Goal: Task Accomplishment & Management: Complete application form

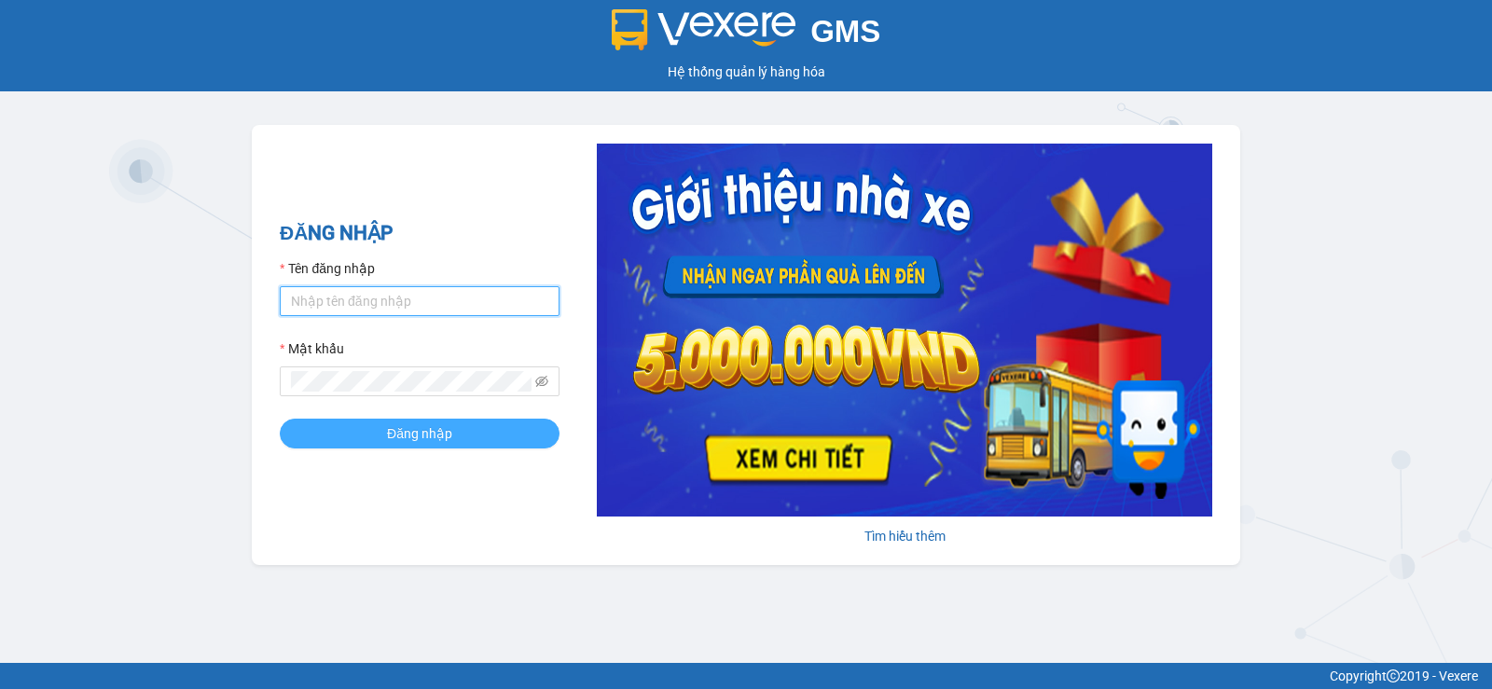
type input "tuanpr.tralanvien"
click at [395, 436] on span "Đăng nhập" at bounding box center [419, 433] width 65 height 21
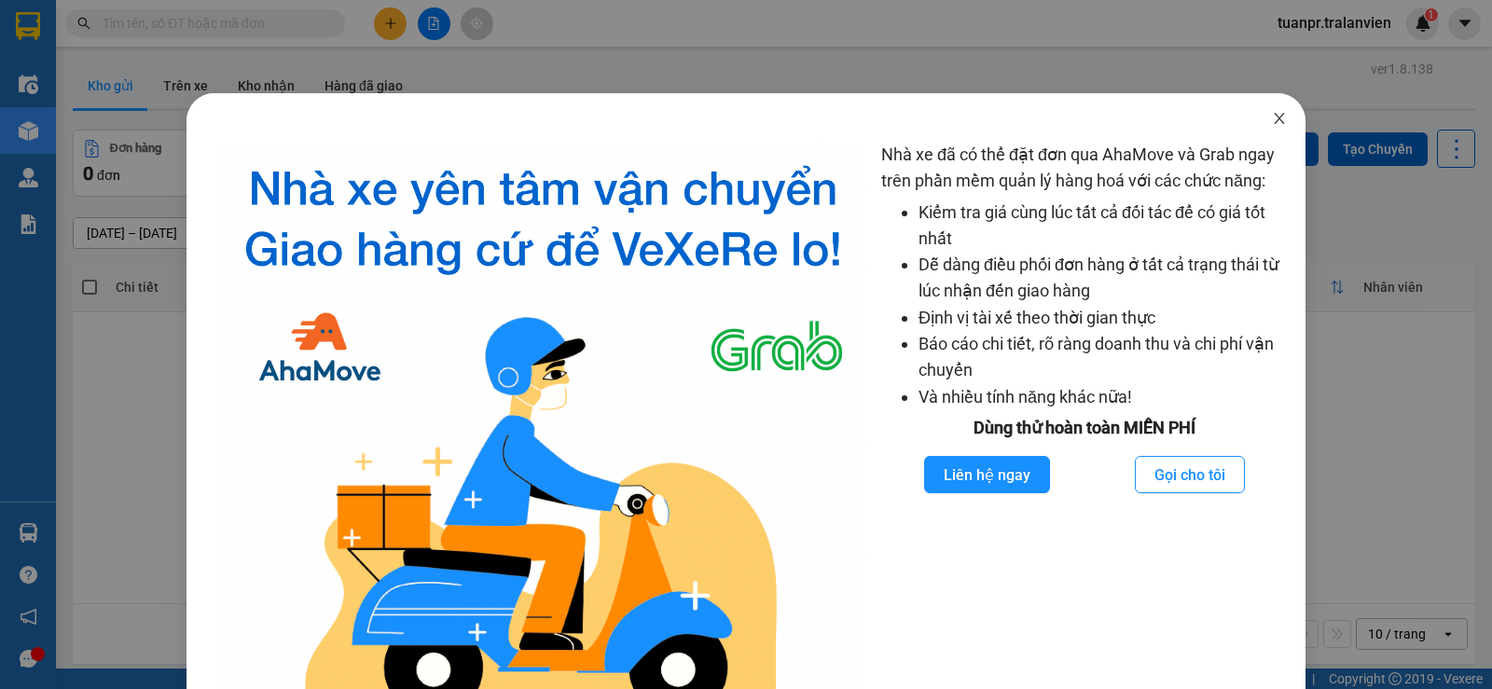
click at [1274, 116] on icon "close" at bounding box center [1279, 118] width 15 height 15
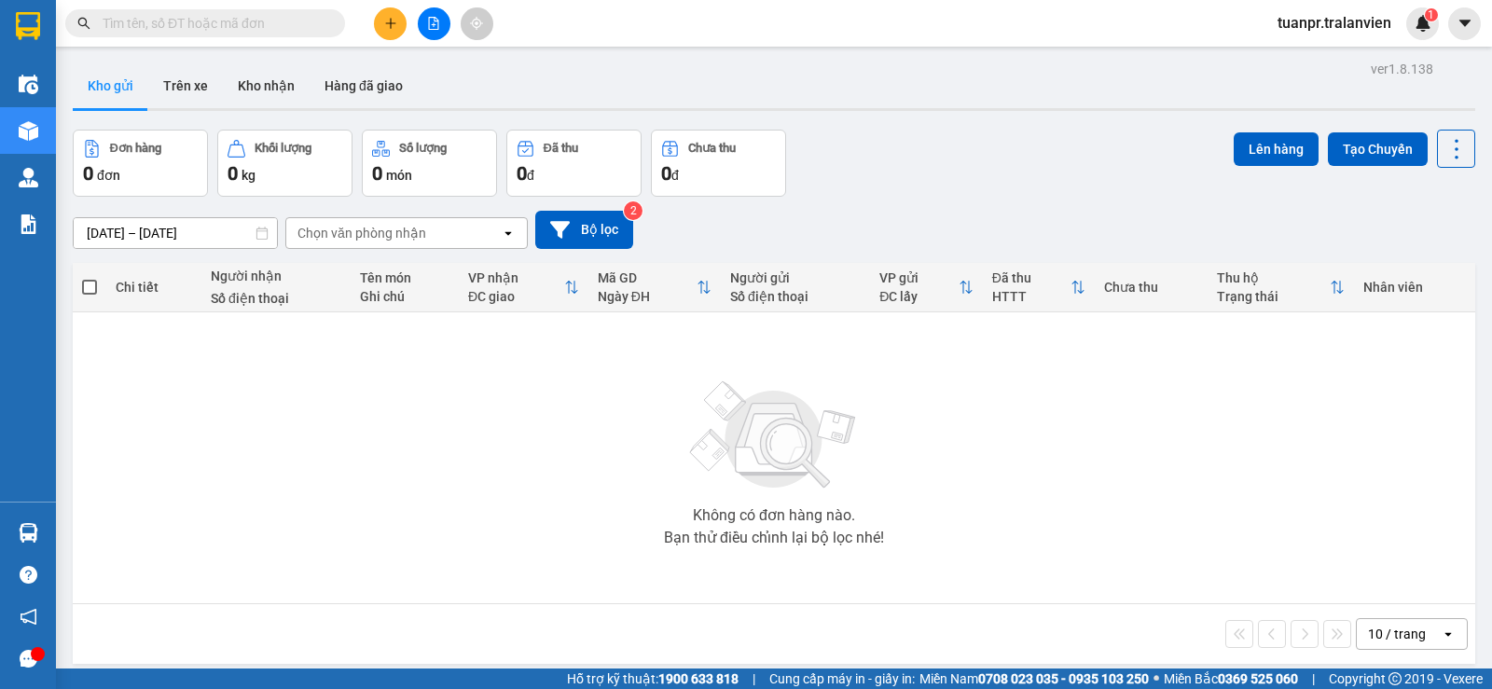
click at [389, 21] on icon "plus" at bounding box center [390, 23] width 13 height 13
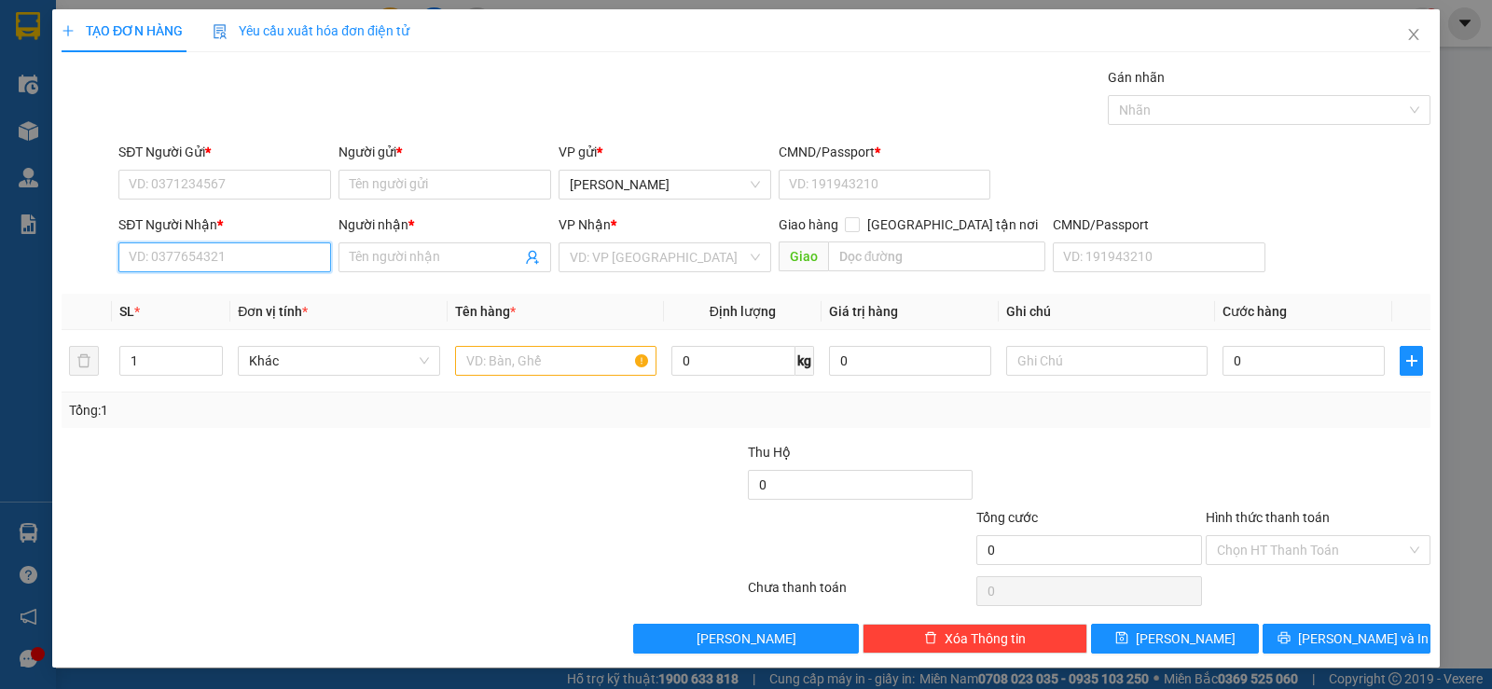
click at [249, 242] on input "SĐT Người Nhận *" at bounding box center [224, 257] width 213 height 30
click at [240, 291] on div "0375653456 - TRÂM BÚN" at bounding box center [223, 294] width 188 height 21
type input "0375653456"
type input "TRÂM BÚN"
type input "0375653456"
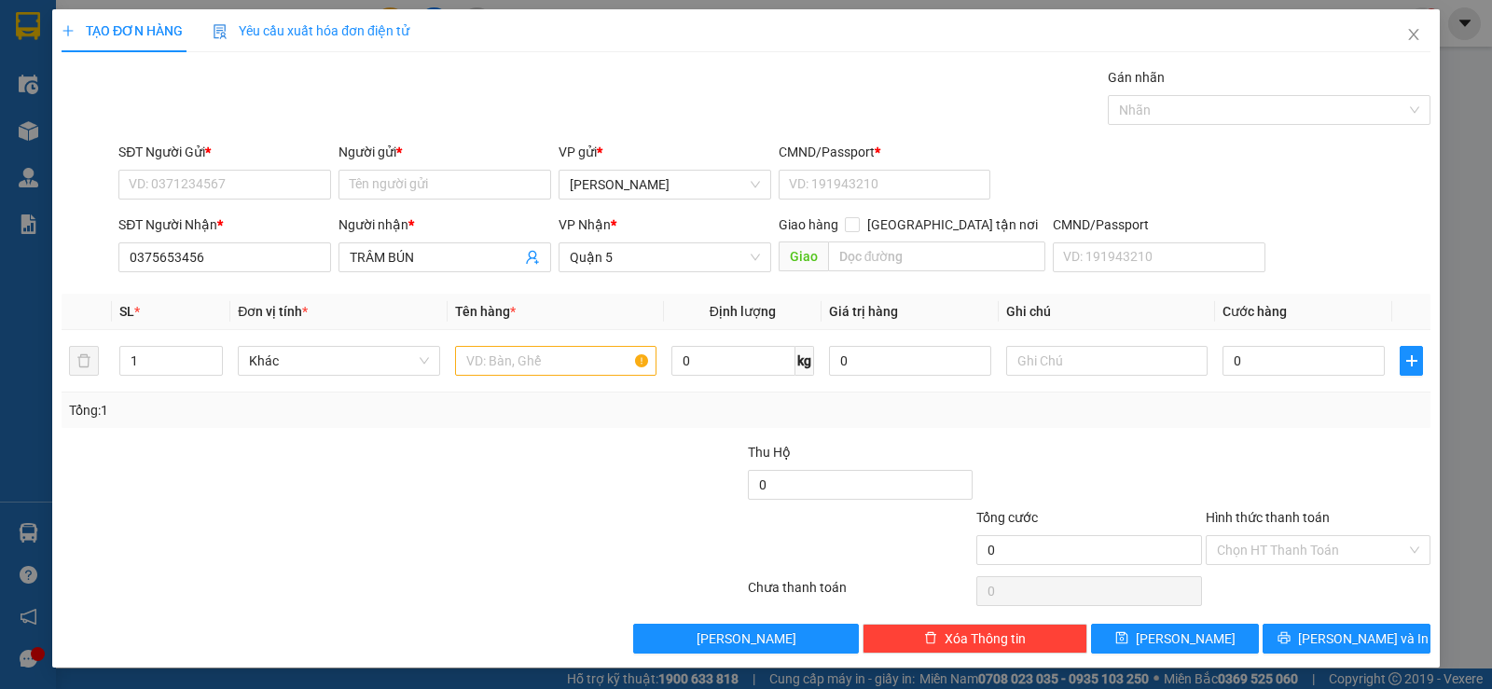
click at [241, 213] on form "SĐT Người Gửi * VD: 0371234567 Người gửi * Tên người gửi VP gửi * Phan Rang CMN…" at bounding box center [746, 211] width 1369 height 138
click at [253, 180] on input "SĐT Người Gửi *" at bounding box center [224, 185] width 213 height 30
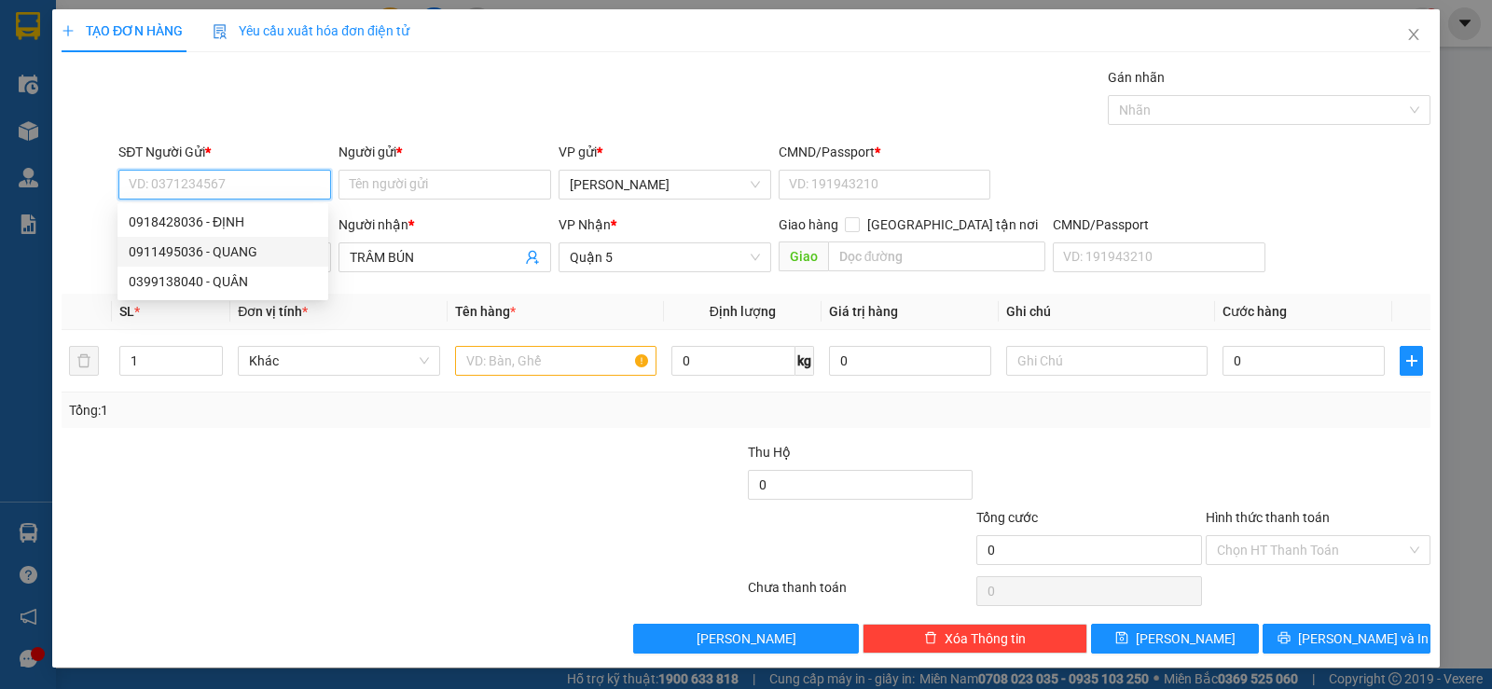
click at [245, 241] on div "0911495036 - QUANG" at bounding box center [222, 252] width 211 height 30
type input "0911495036"
type input "QUANG"
type input "264077840"
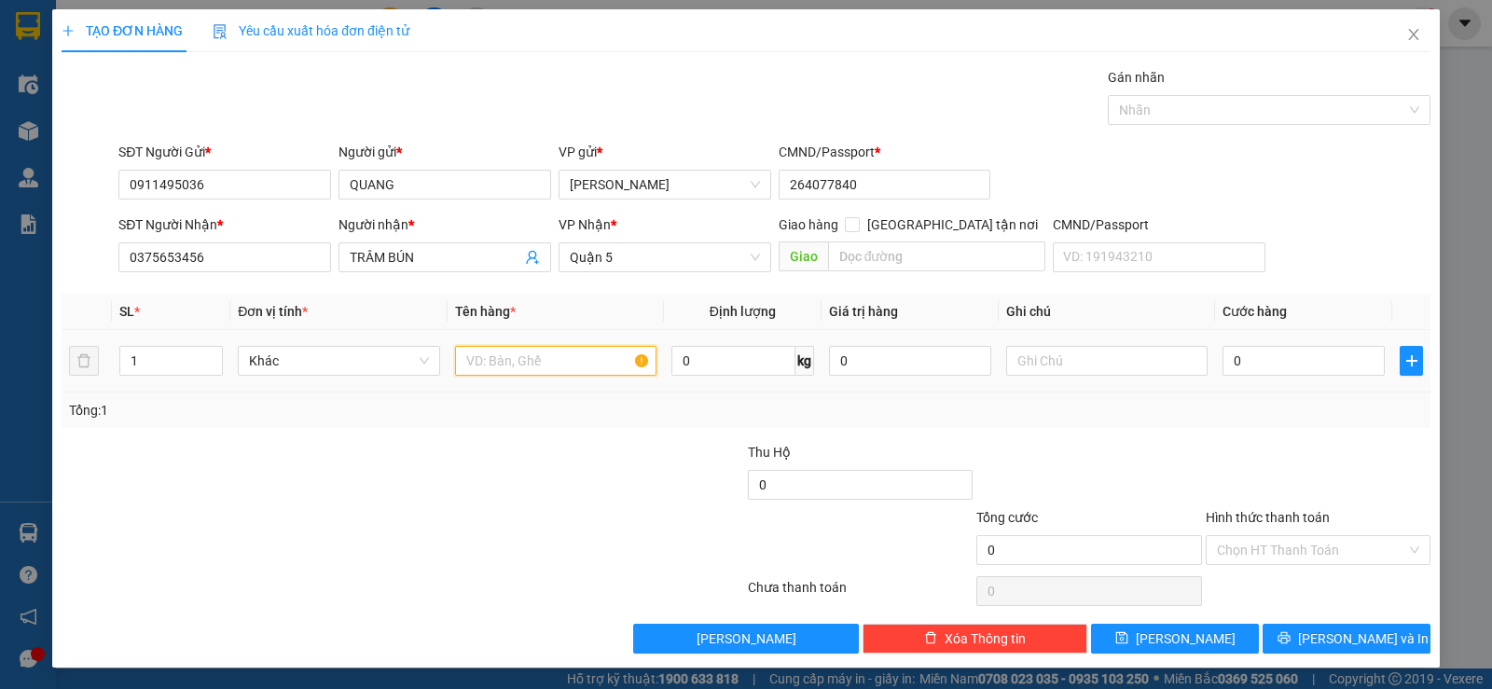
click at [501, 365] on input "text" at bounding box center [555, 361] width 201 height 30
type input "1tx vàng"
type input "5"
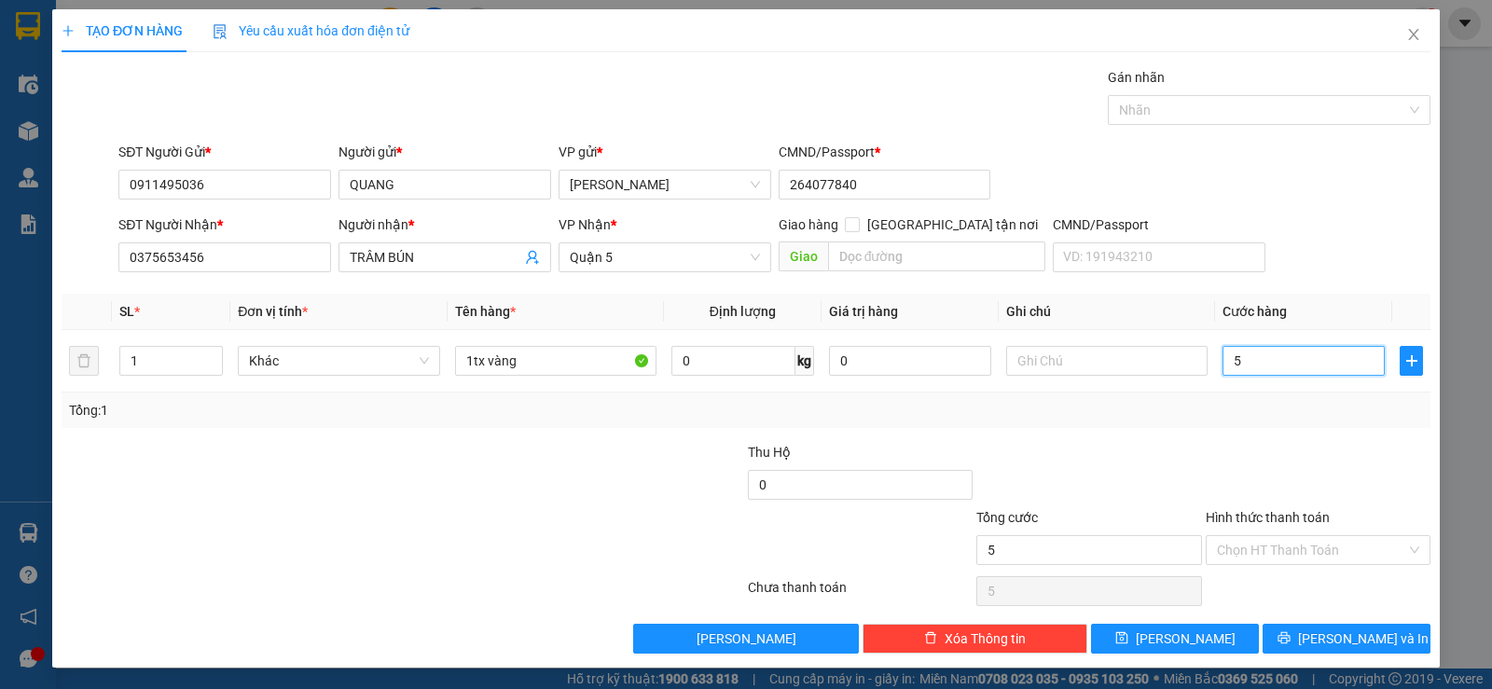
type input "50"
type input "50.000"
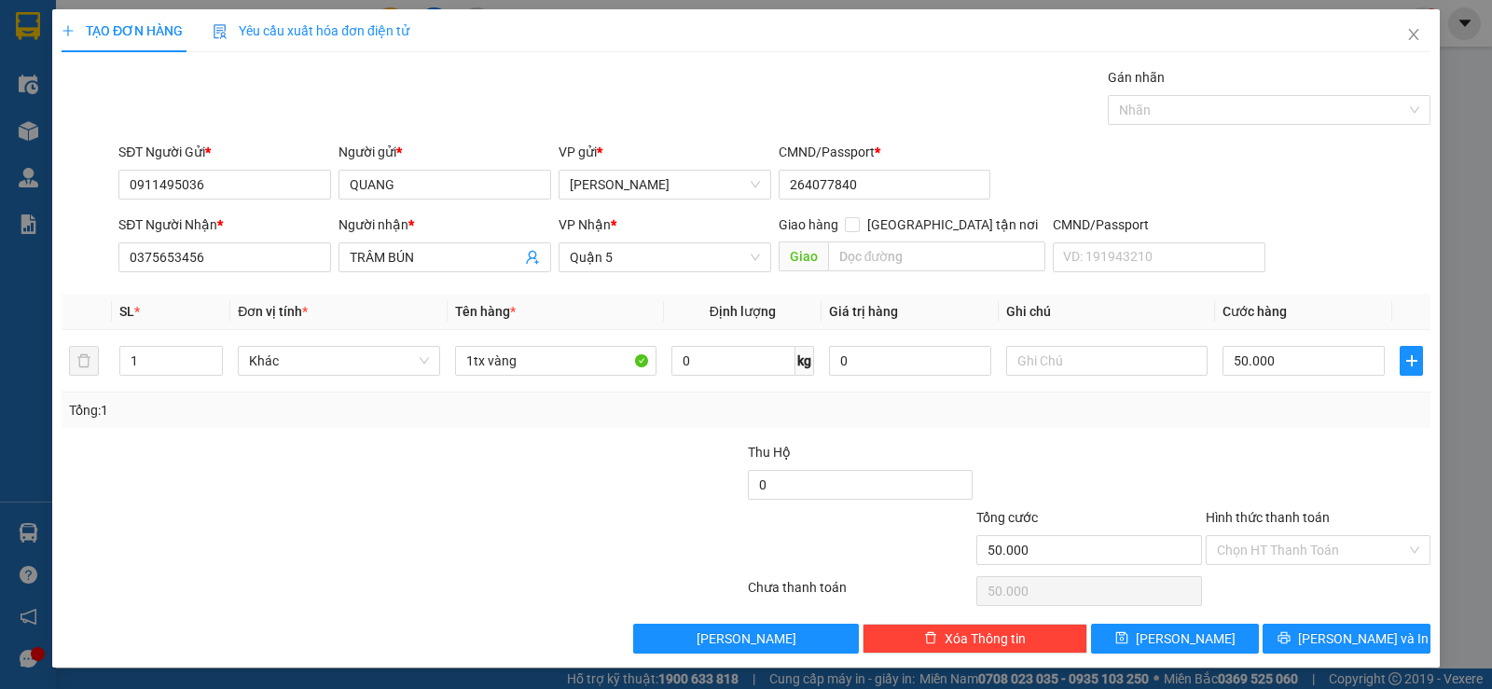
click at [1392, 456] on div at bounding box center [1318, 474] width 228 height 65
click at [1244, 548] on input "Hình thức thanh toán" at bounding box center [1311, 550] width 189 height 28
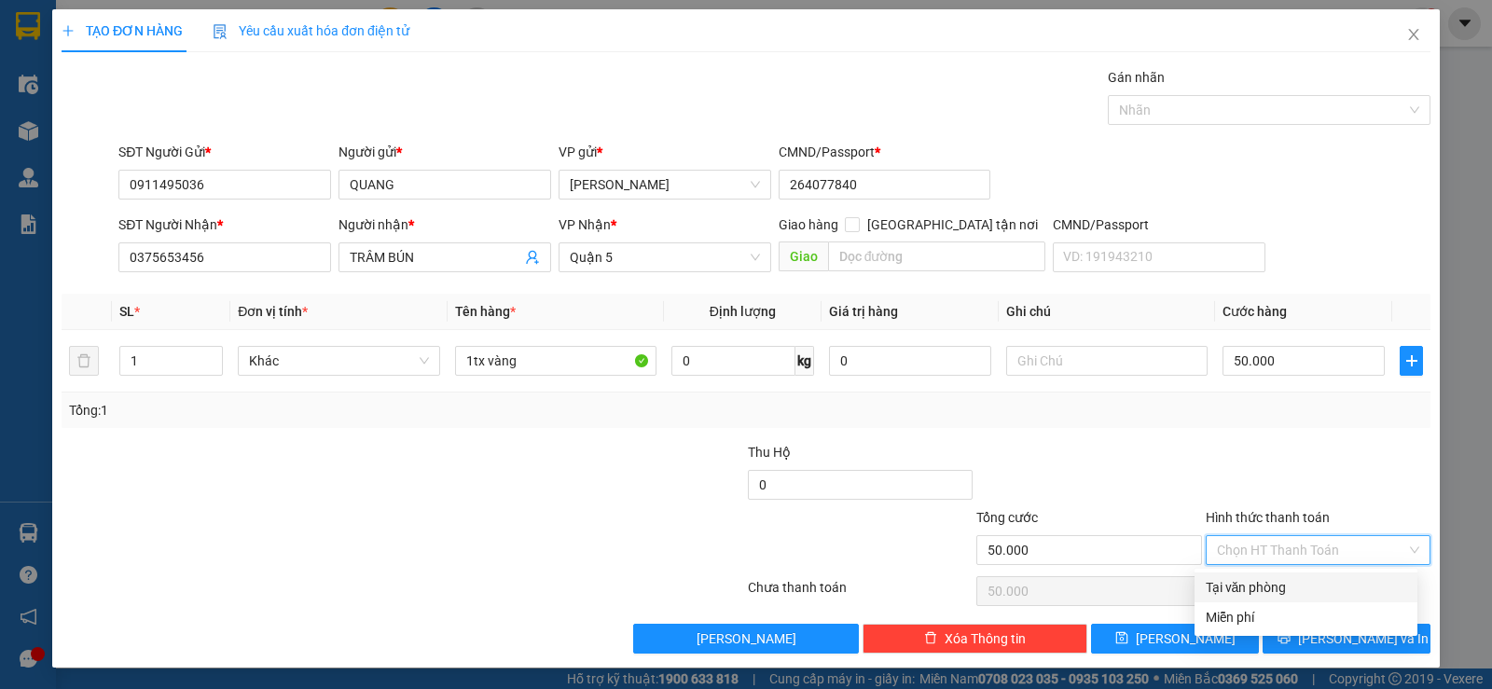
click at [1243, 590] on div "Tại văn phòng" at bounding box center [1306, 587] width 200 height 21
type input "0"
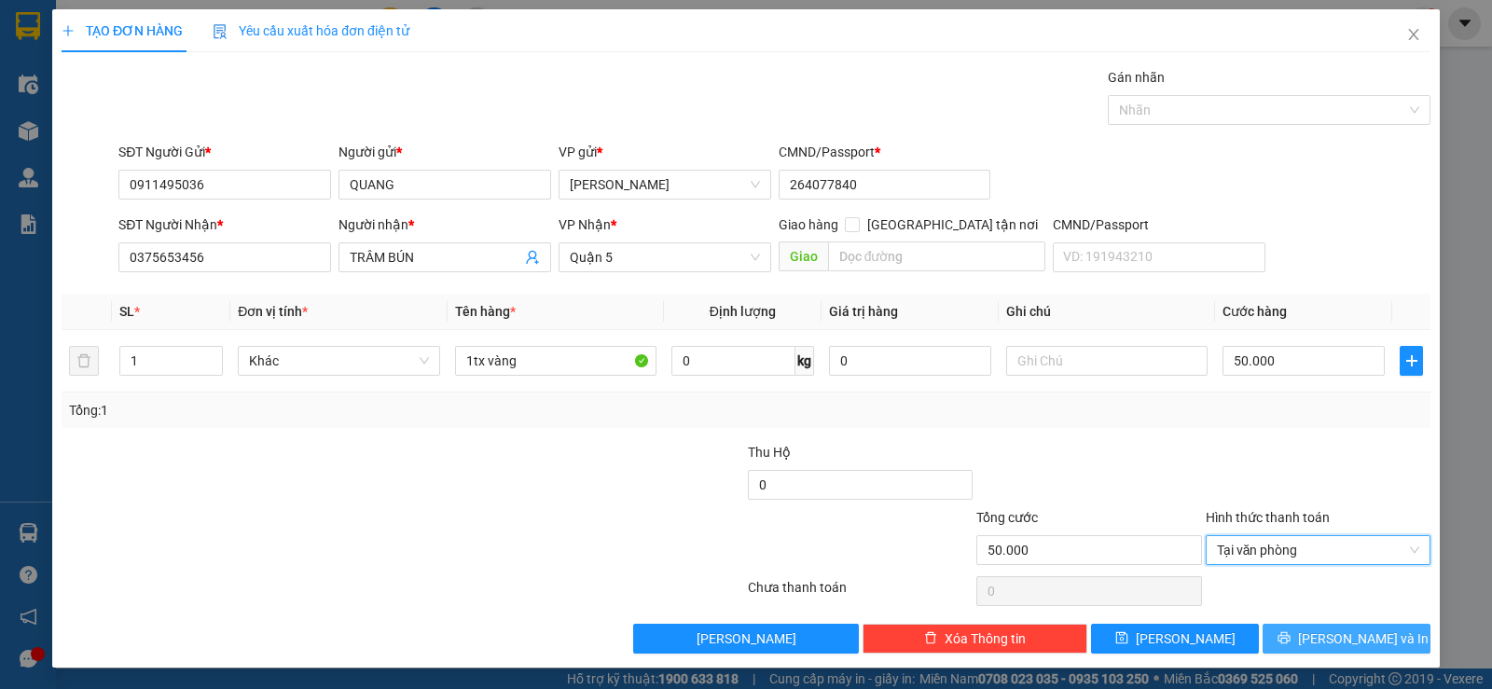
click at [1323, 633] on span "Lưu và In" at bounding box center [1363, 638] width 131 height 21
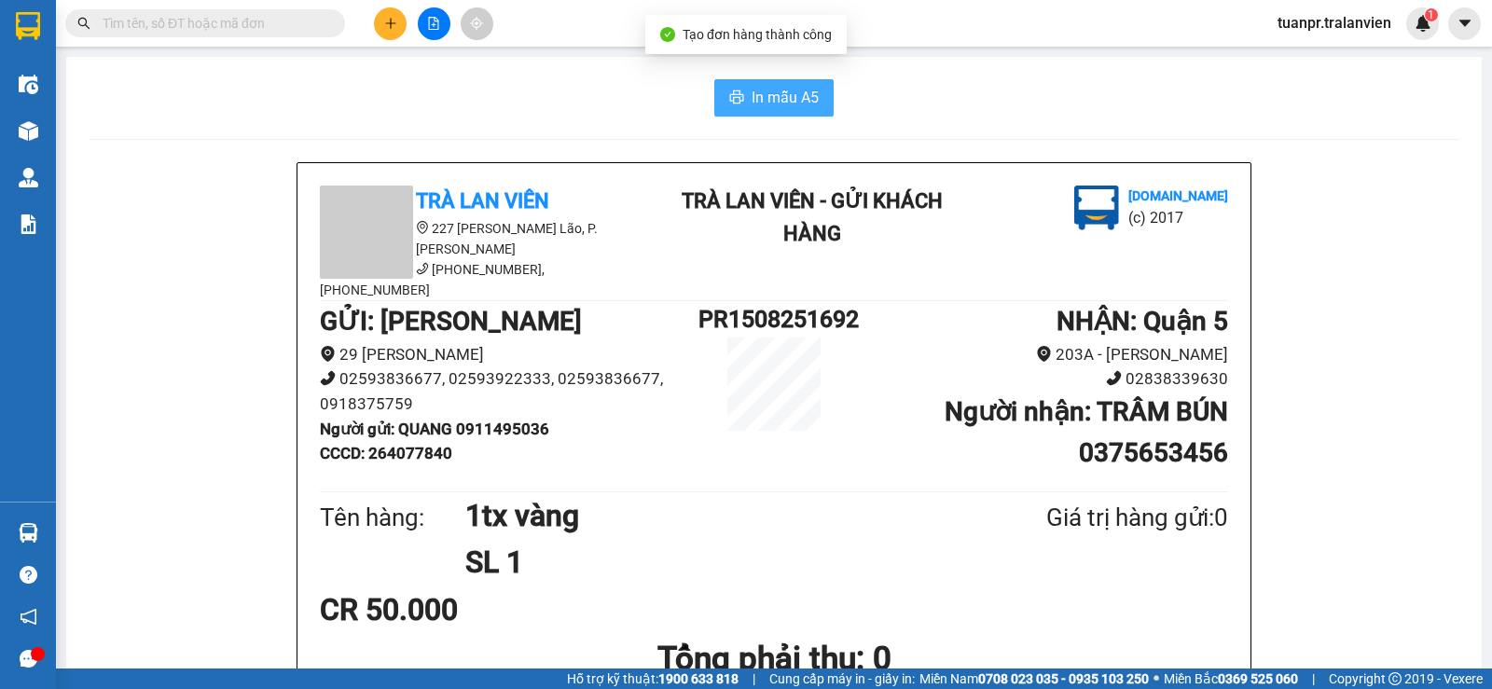
click at [763, 106] on span "In mẫu A5" at bounding box center [784, 97] width 67 height 23
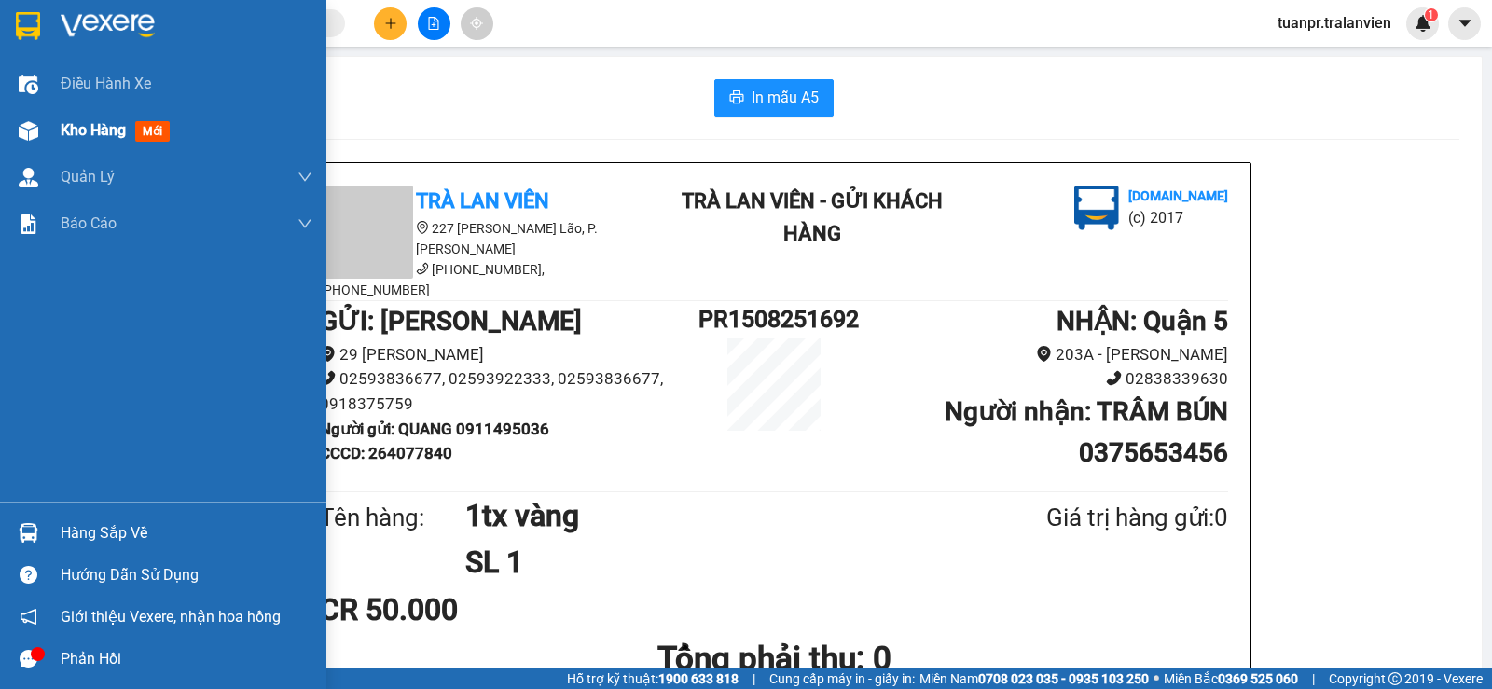
click at [114, 110] on div "Kho hàng mới" at bounding box center [187, 130] width 252 height 47
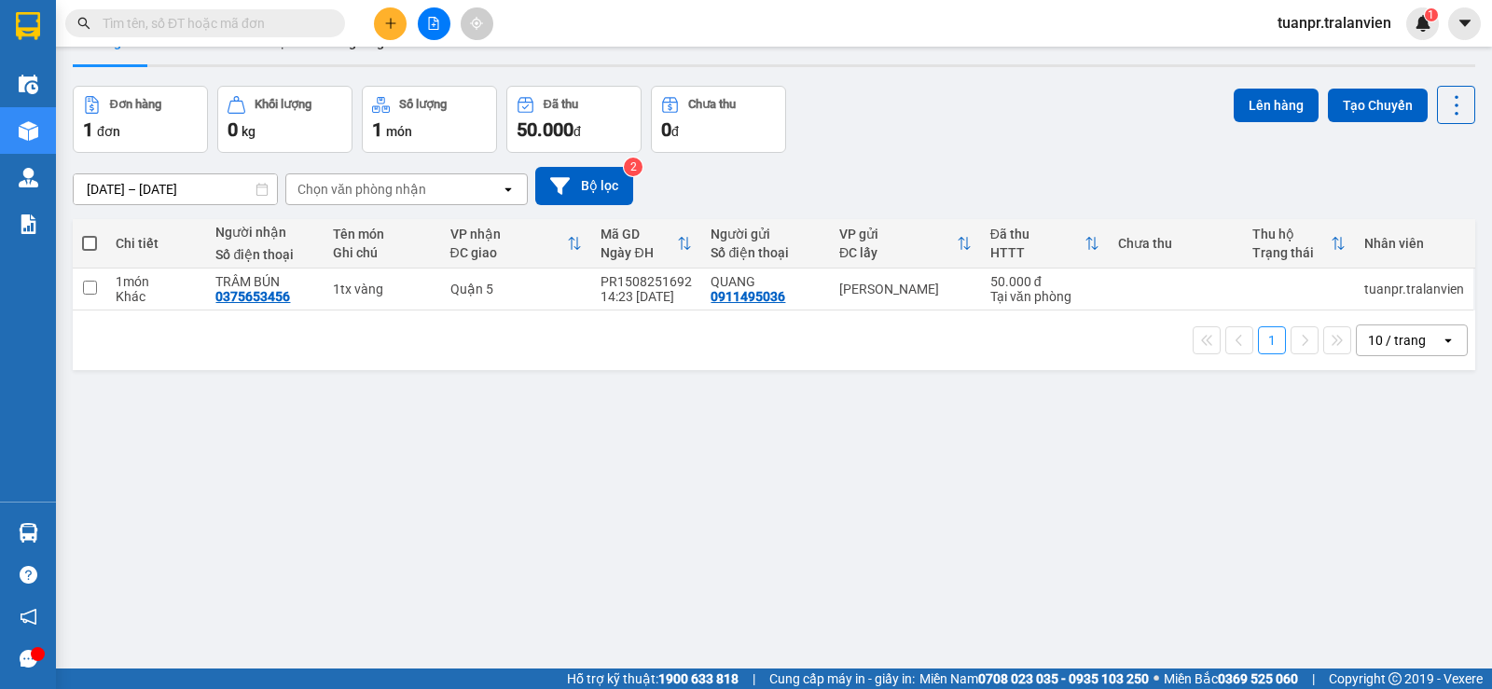
scroll to position [86, 0]
